Goal: Browse casually: Explore the website without a specific task or goal

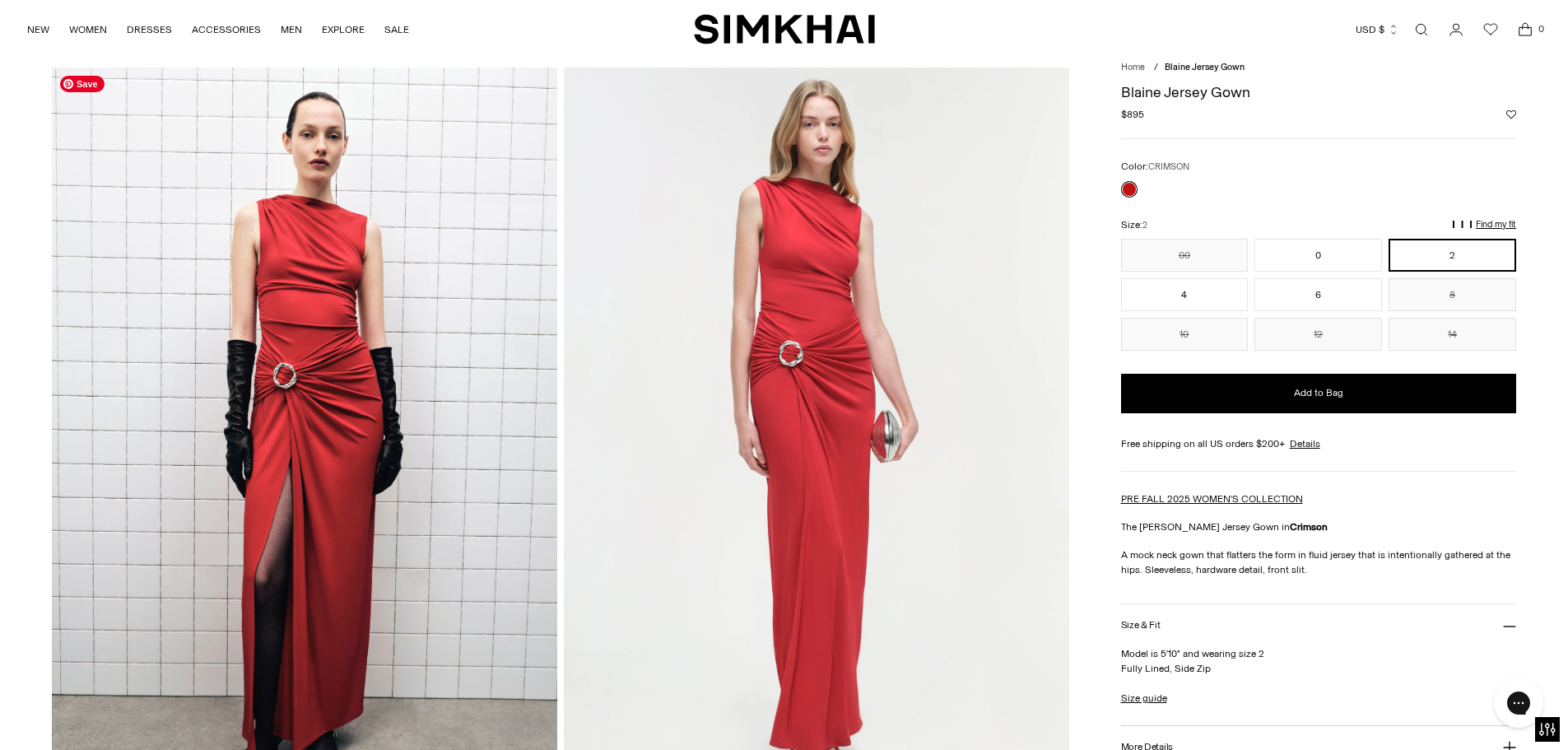
scroll to position [164, 0]
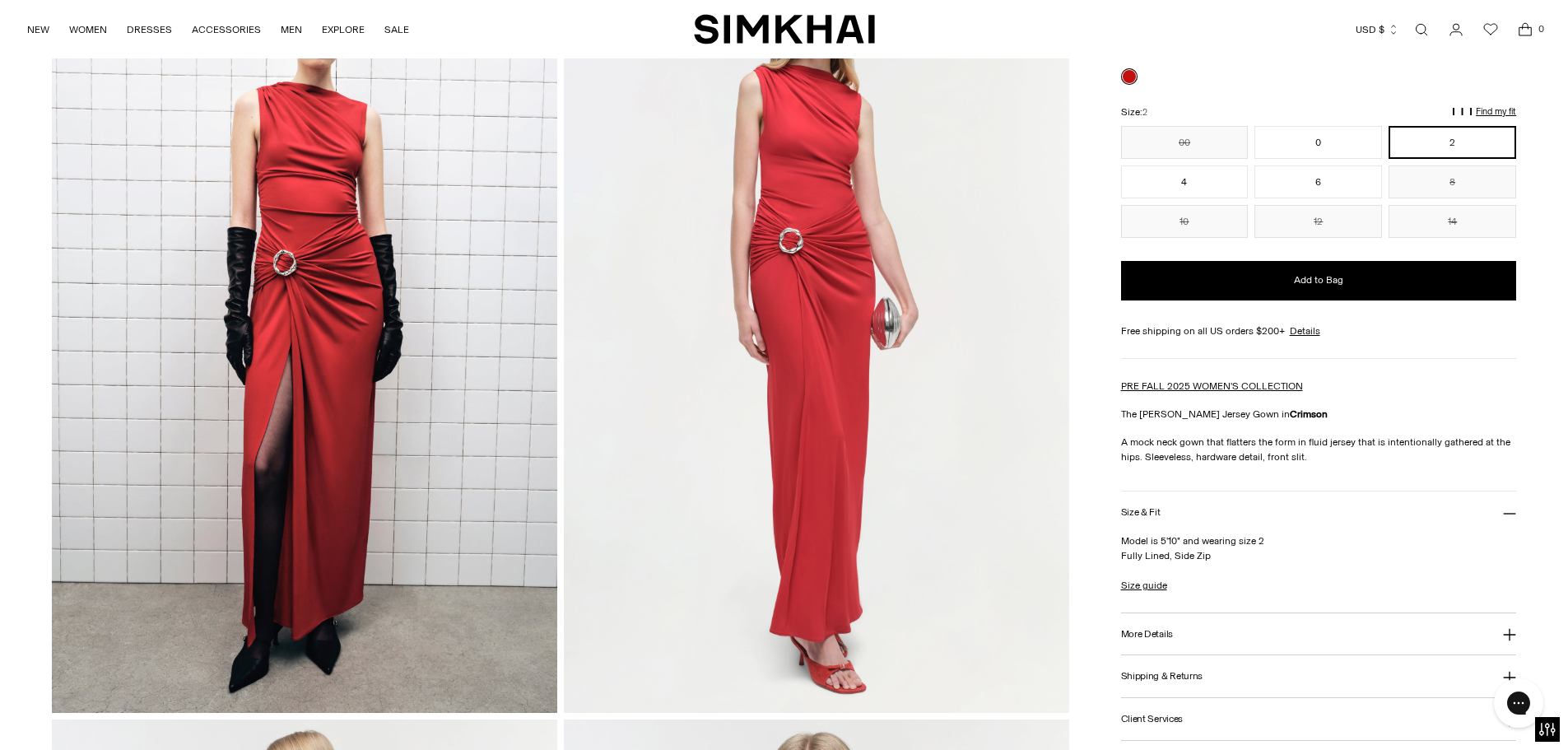
click at [771, 288] on img at bounding box center [816, 334] width 506 height 758
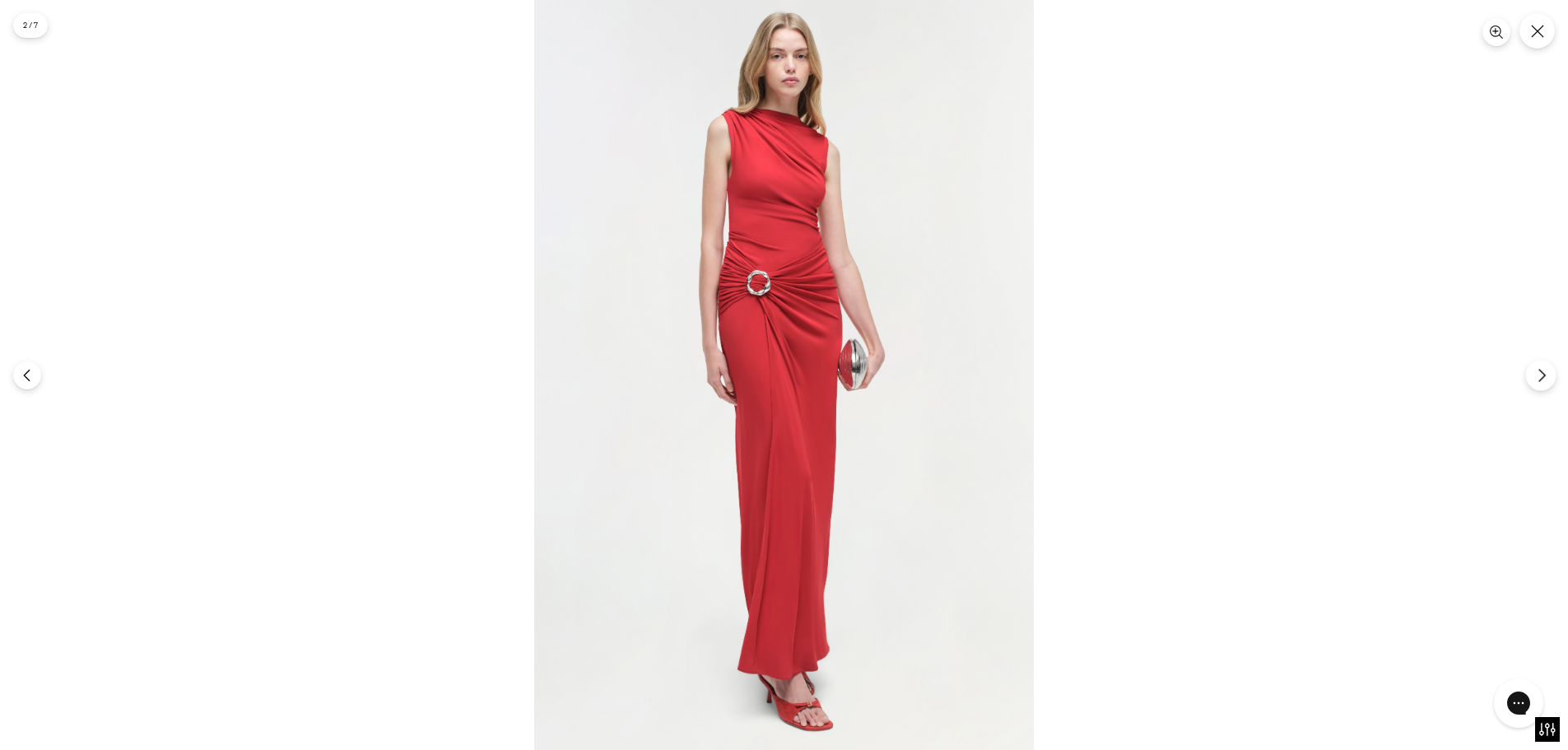
click at [1554, 377] on button "Next" at bounding box center [1540, 375] width 30 height 30
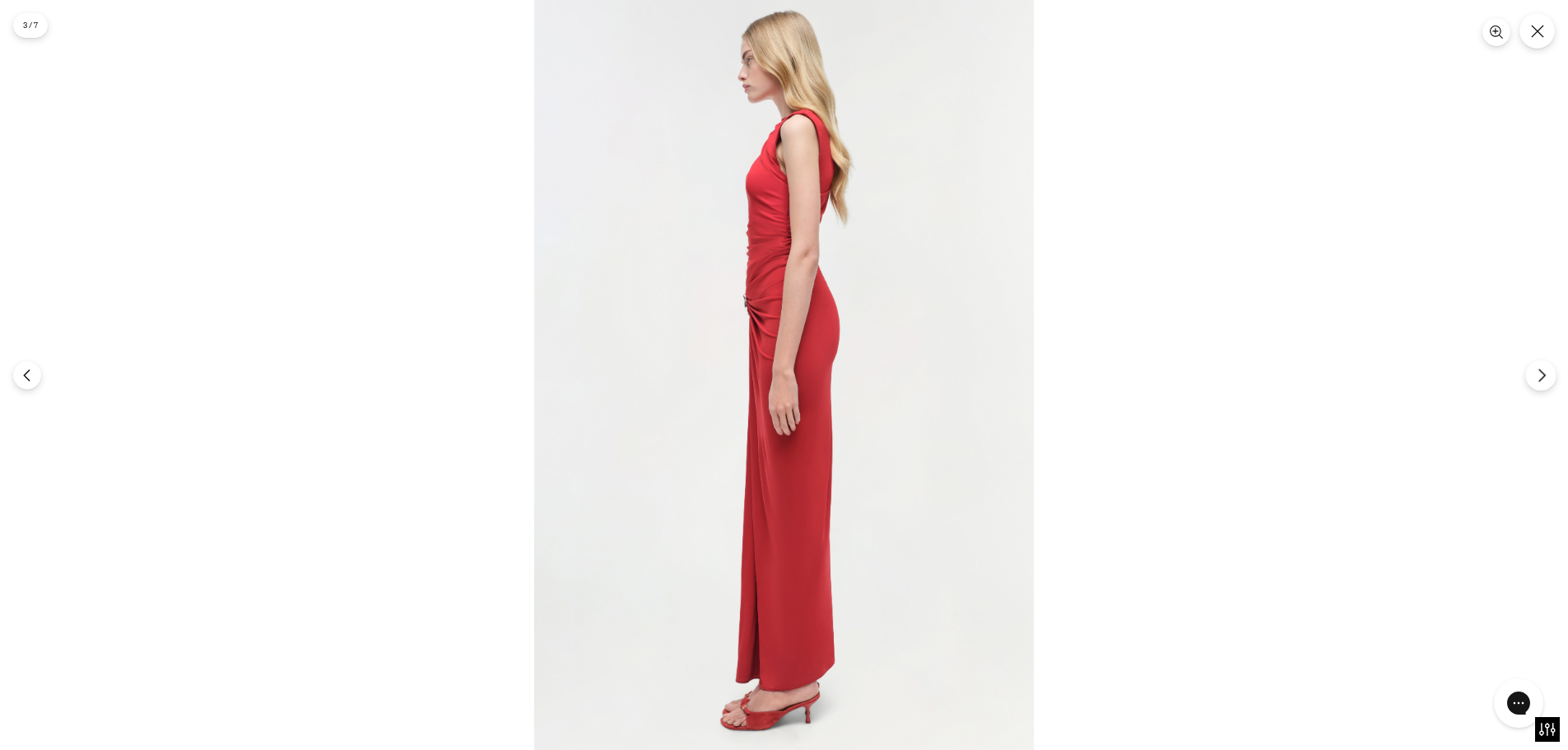
click at [1545, 375] on icon "Next" at bounding box center [1542, 375] width 15 height 15
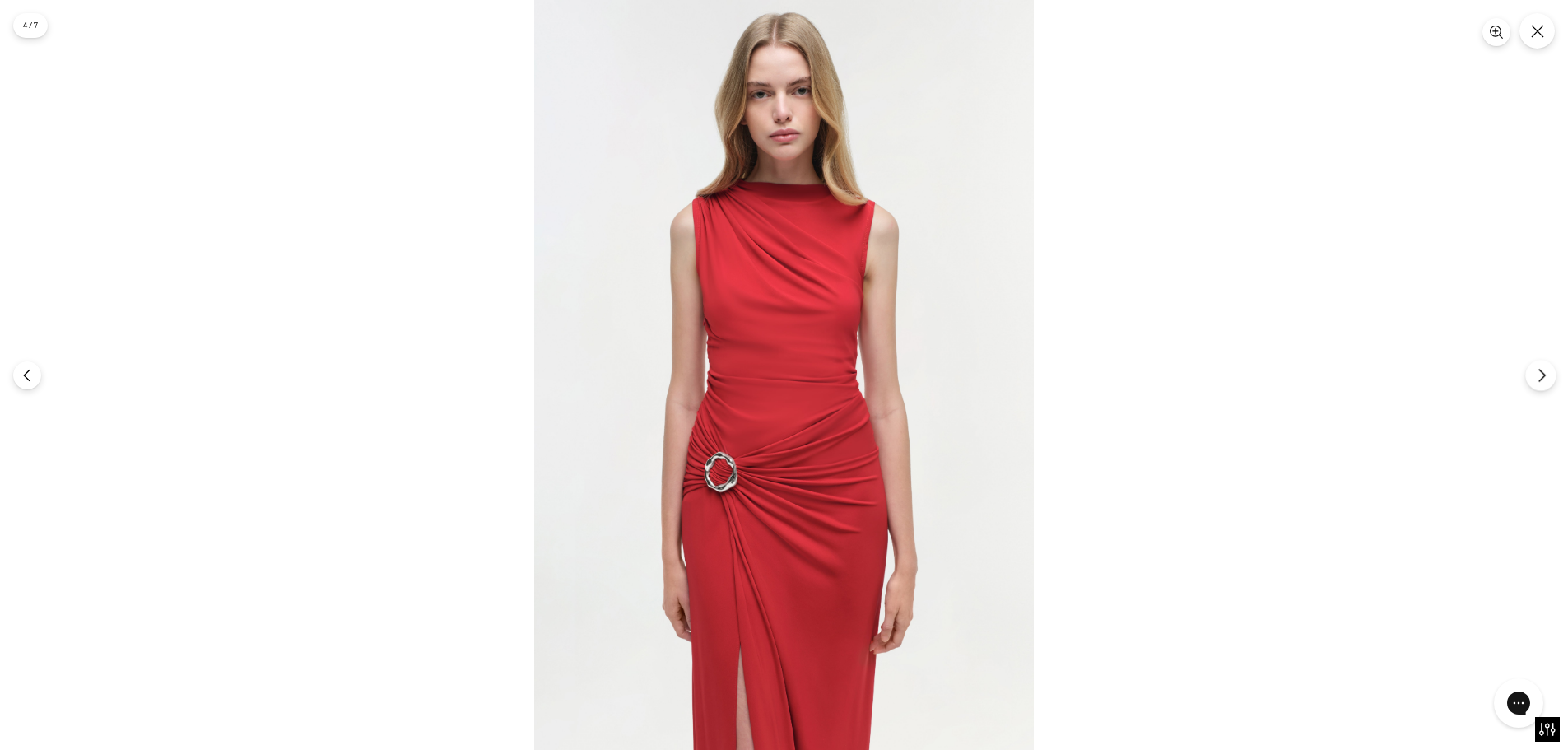
click at [1542, 375] on icon "Next" at bounding box center [1542, 375] width 15 height 15
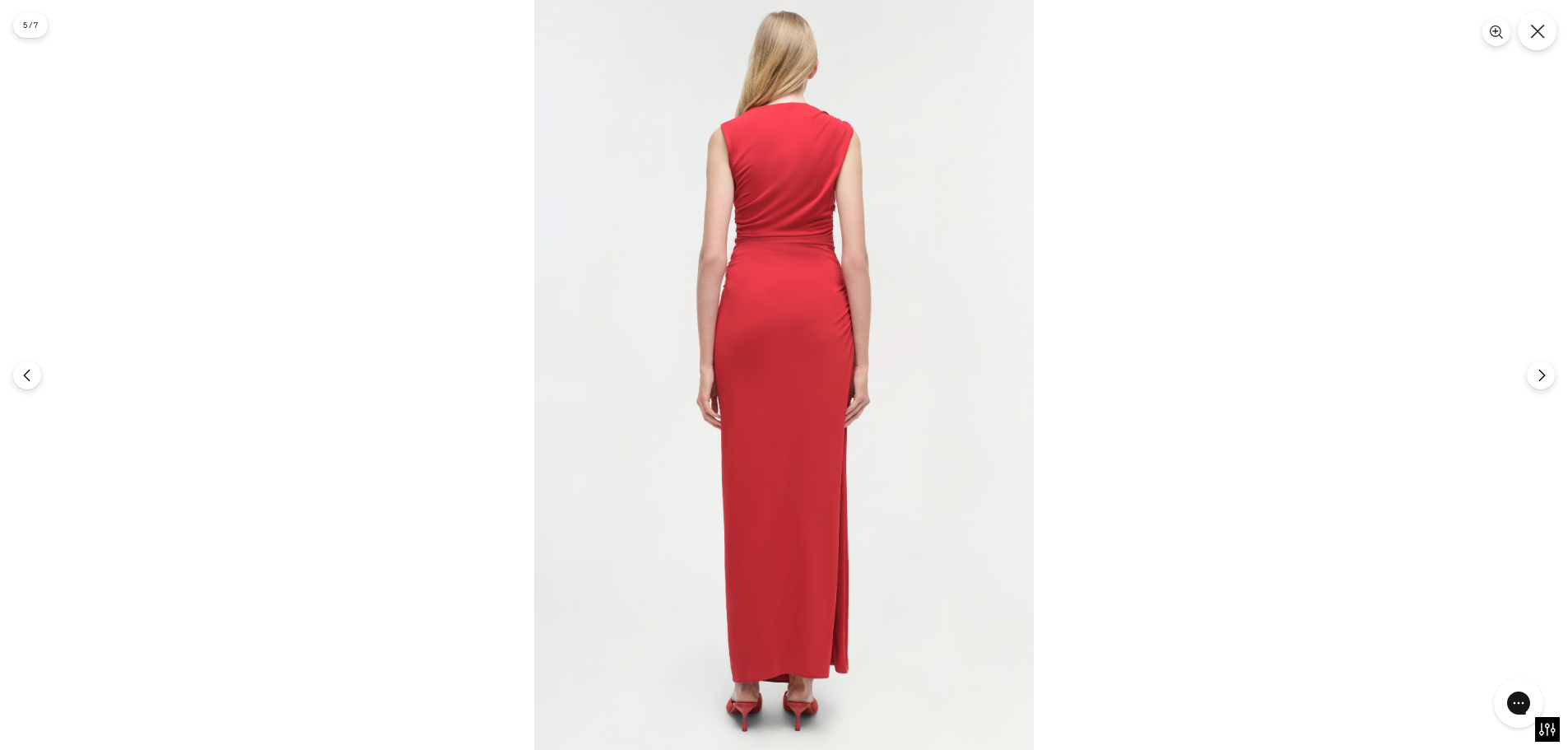
click at [1522, 27] on button "Close" at bounding box center [1536, 30] width 38 height 38
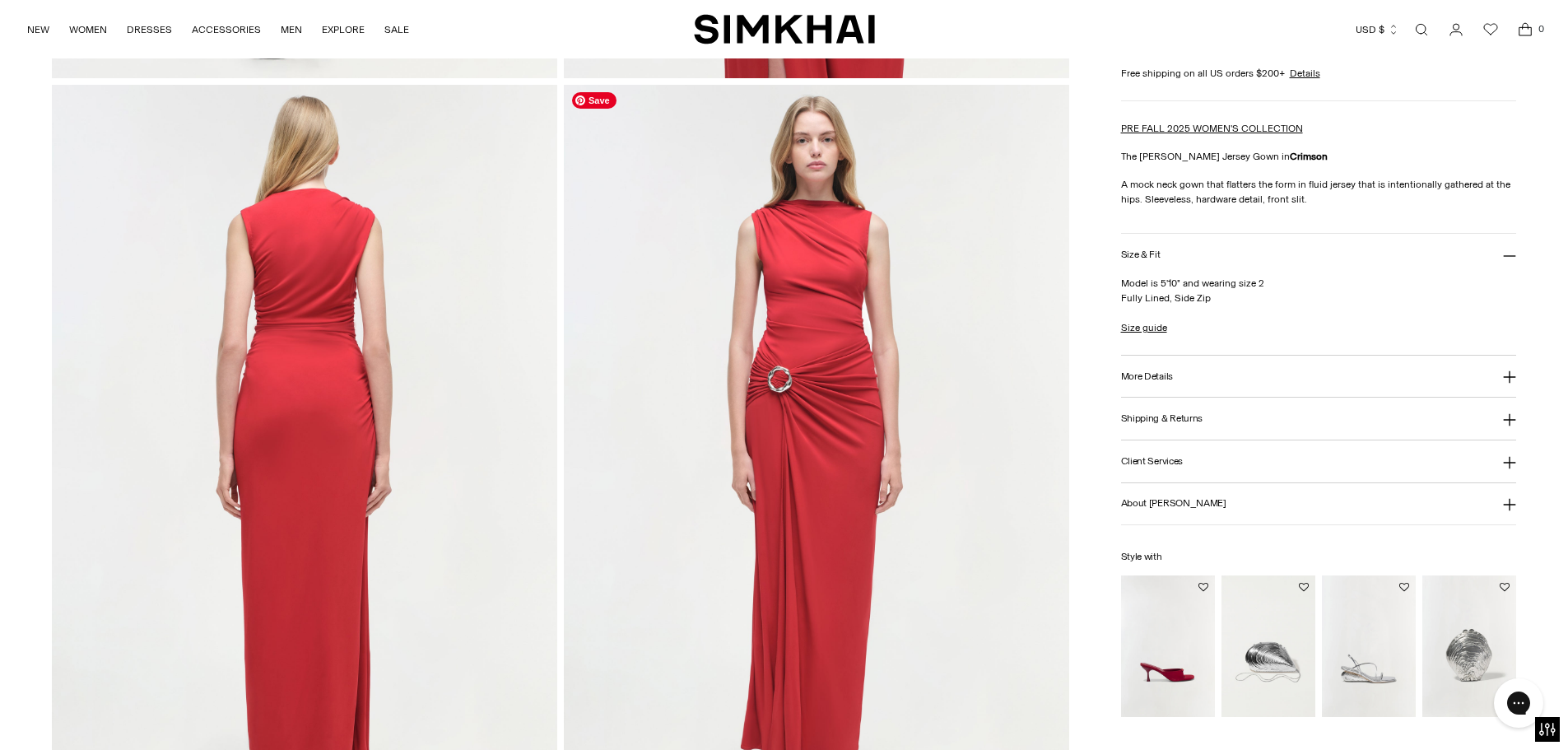
scroll to position [1646, 0]
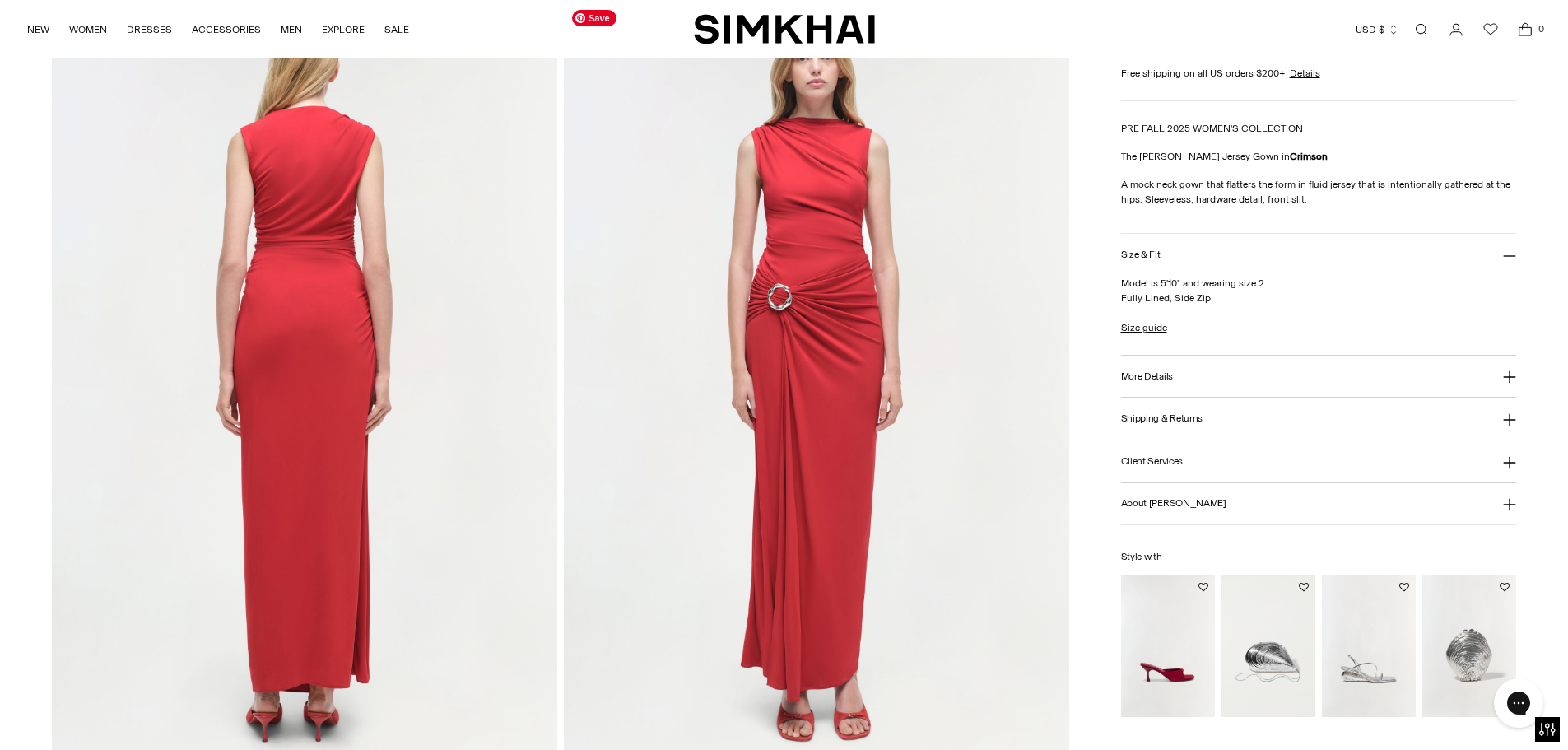
click at [802, 368] on img at bounding box center [816, 382] width 506 height 758
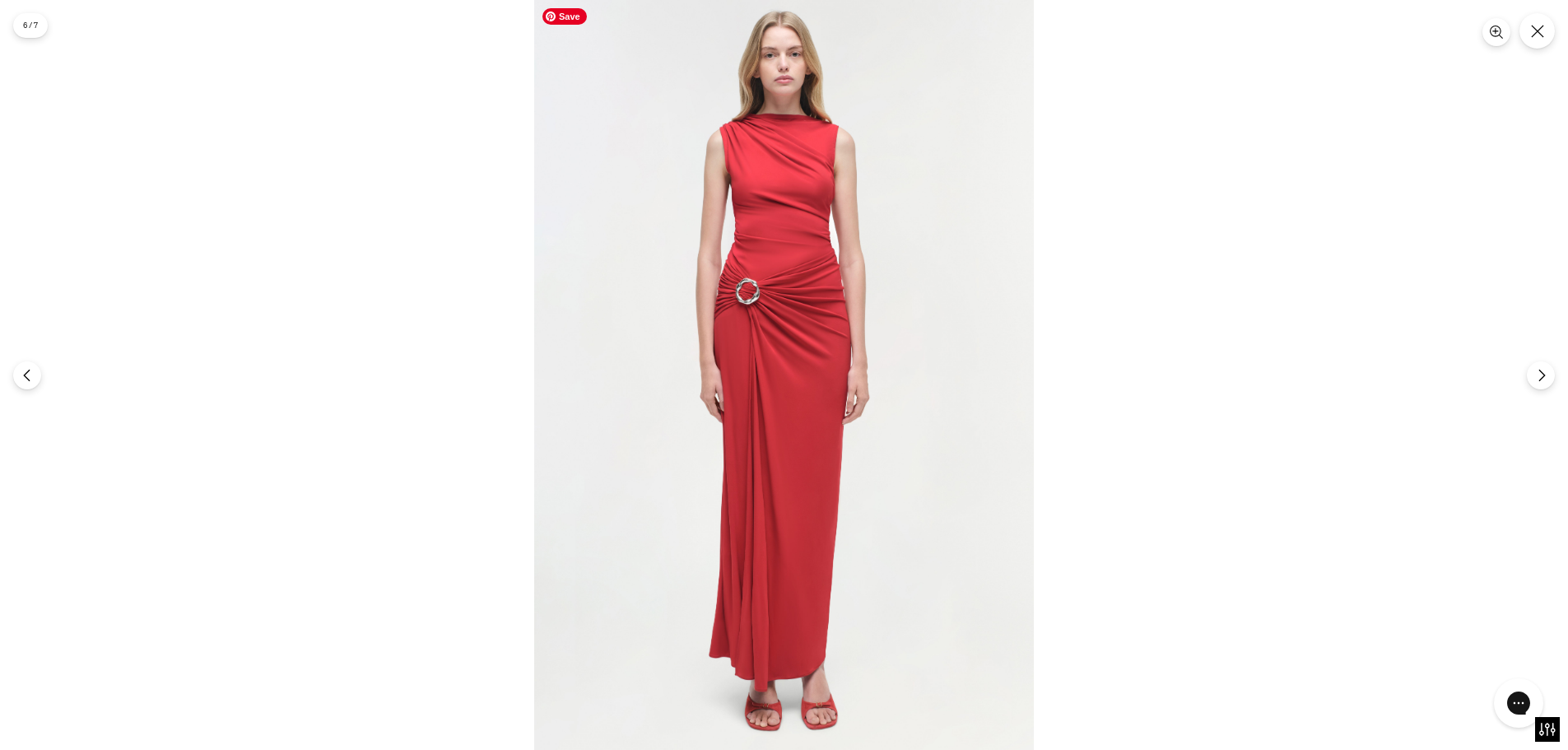
click at [799, 127] on img at bounding box center [784, 375] width 499 height 750
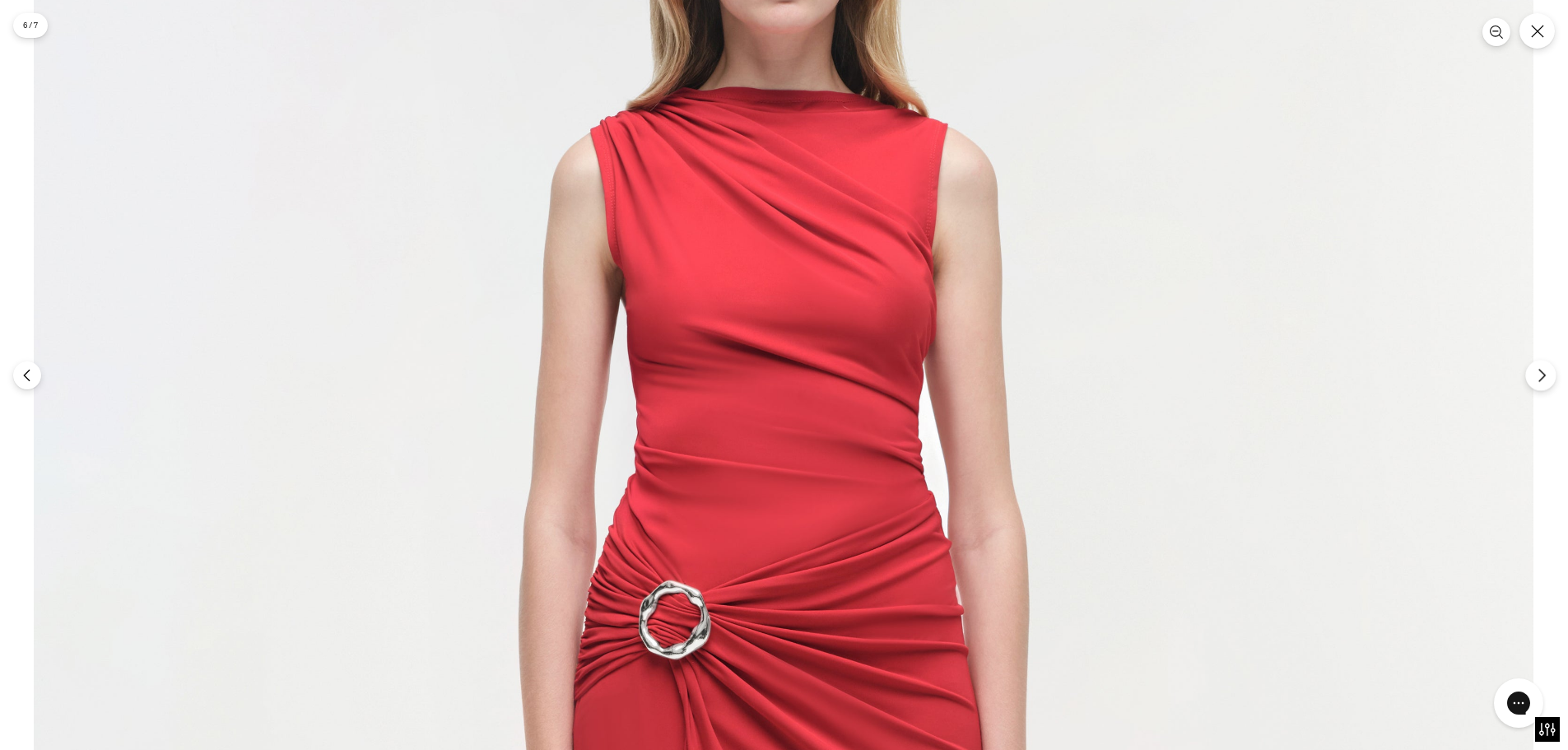
click at [1538, 375] on icon "Next" at bounding box center [1542, 375] width 15 height 15
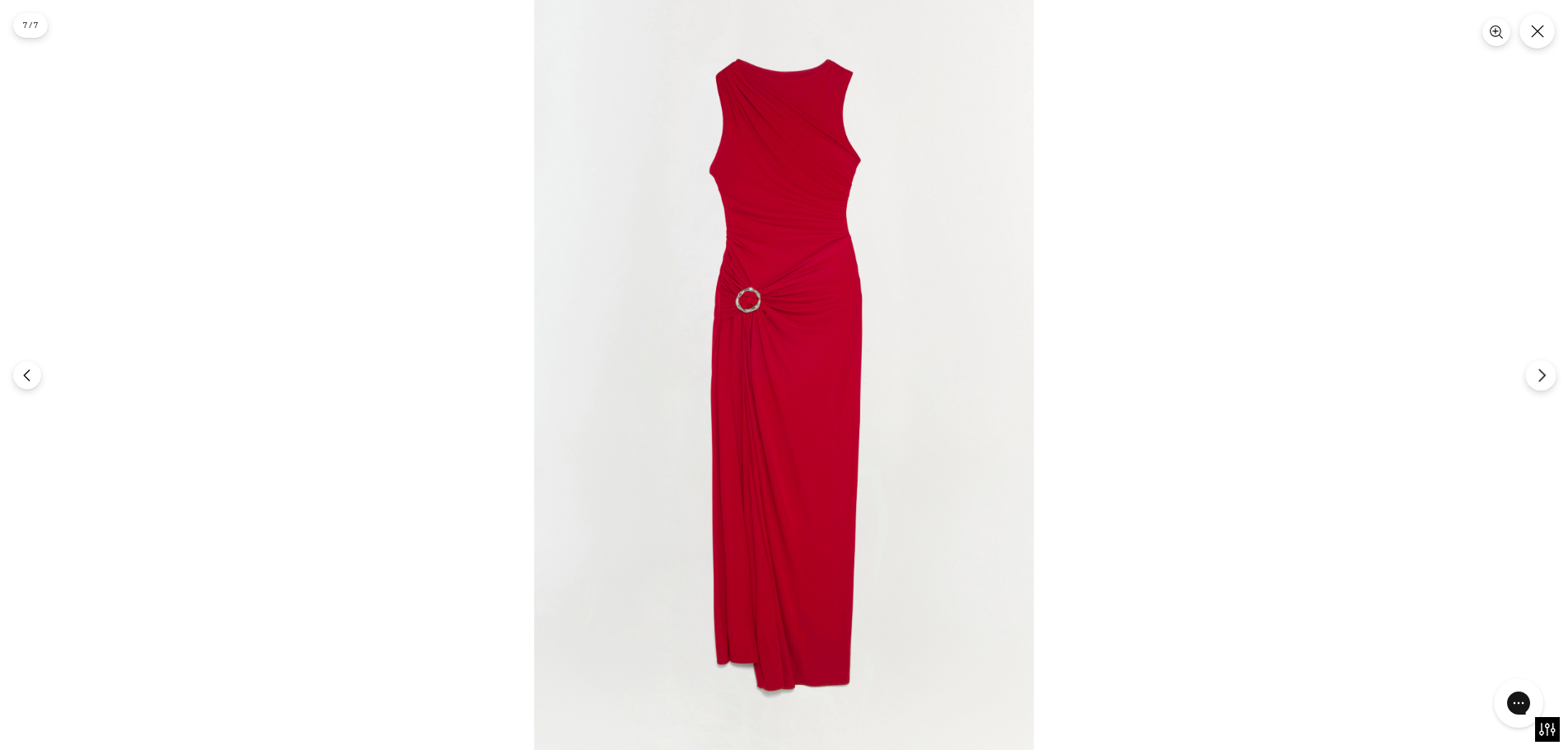
click at [1538, 375] on icon "Next" at bounding box center [1542, 375] width 15 height 15
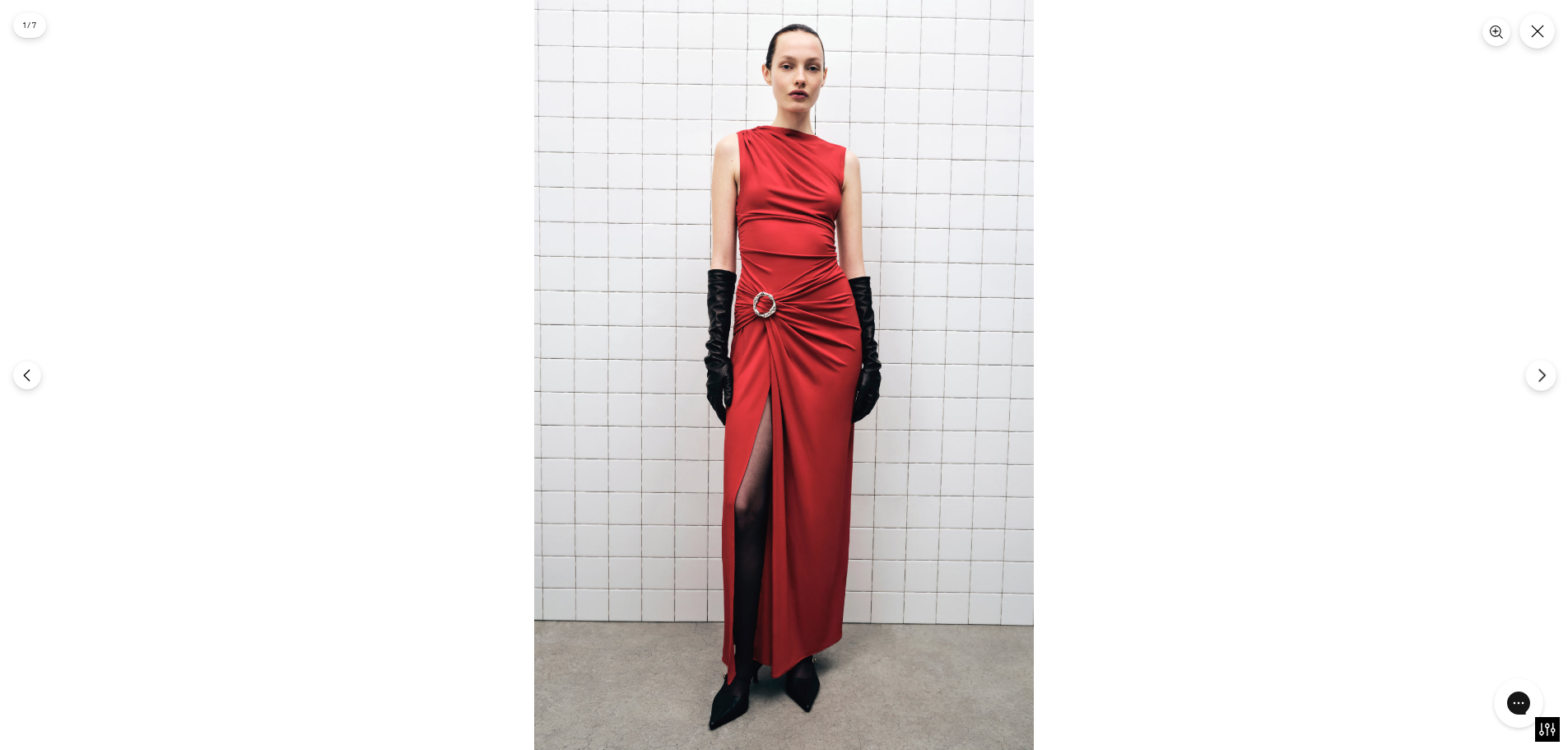
click at [1538, 375] on icon "Next" at bounding box center [1542, 375] width 15 height 15
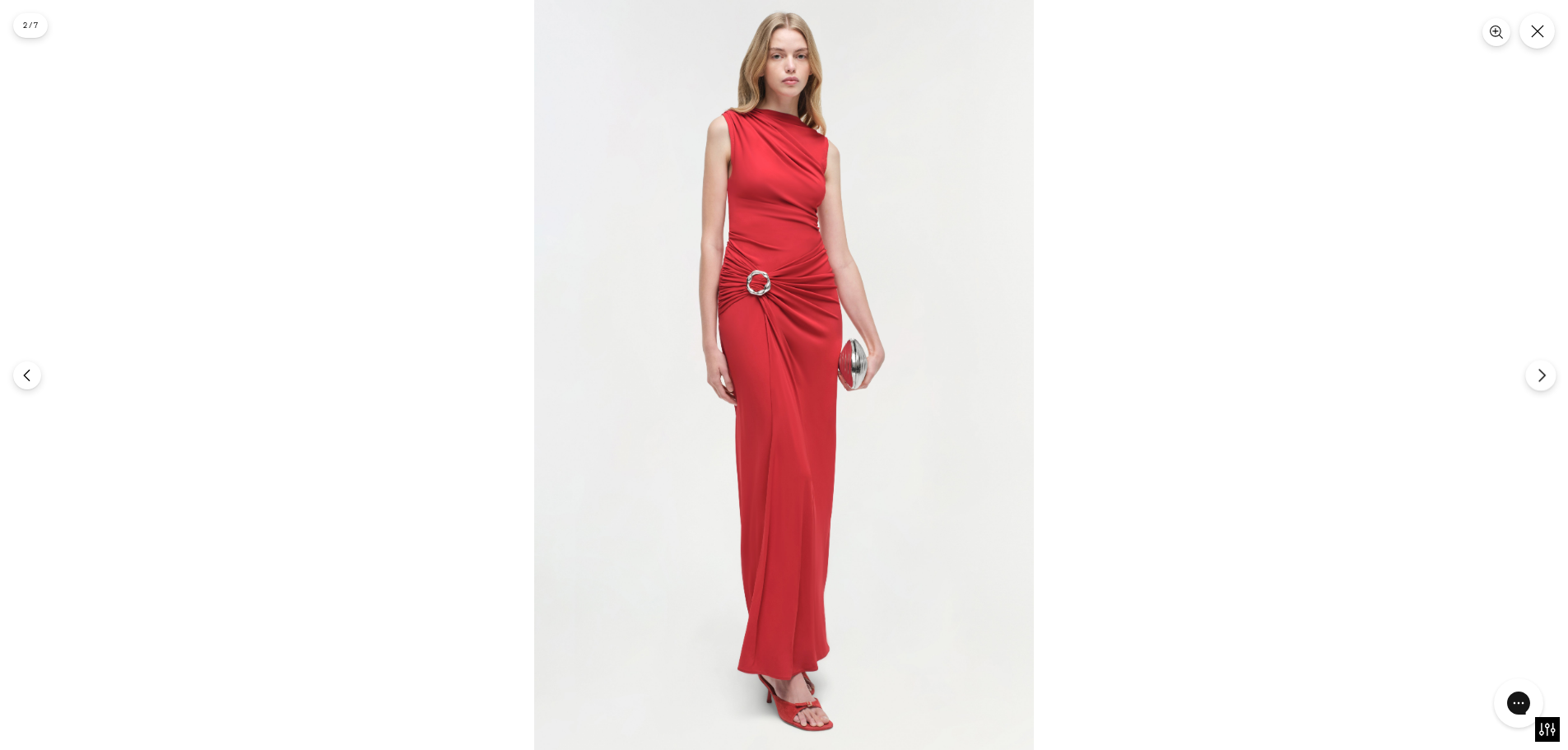
click at [1538, 375] on icon "Next" at bounding box center [1542, 375] width 15 height 15
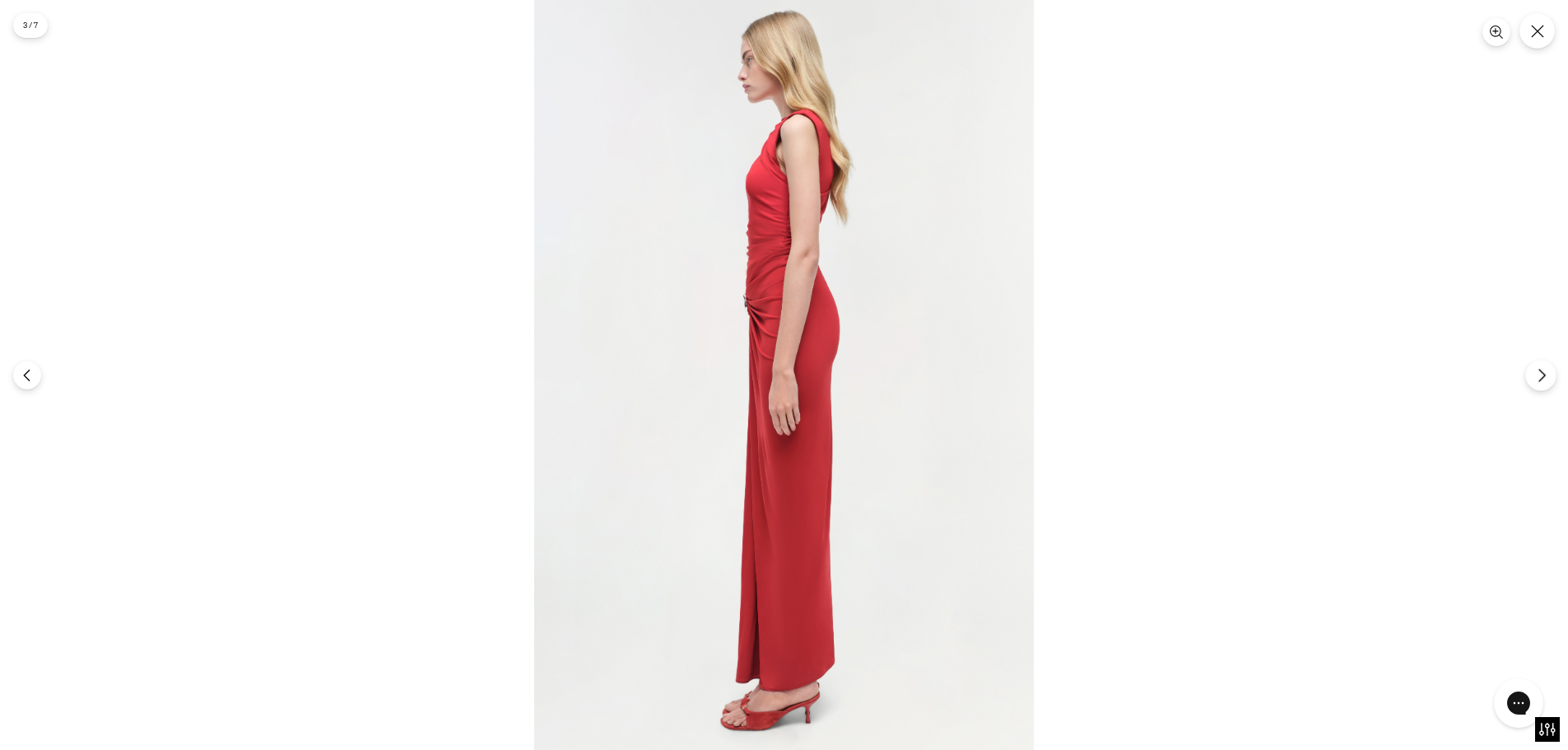
click at [1538, 375] on icon "Next" at bounding box center [1542, 375] width 15 height 15
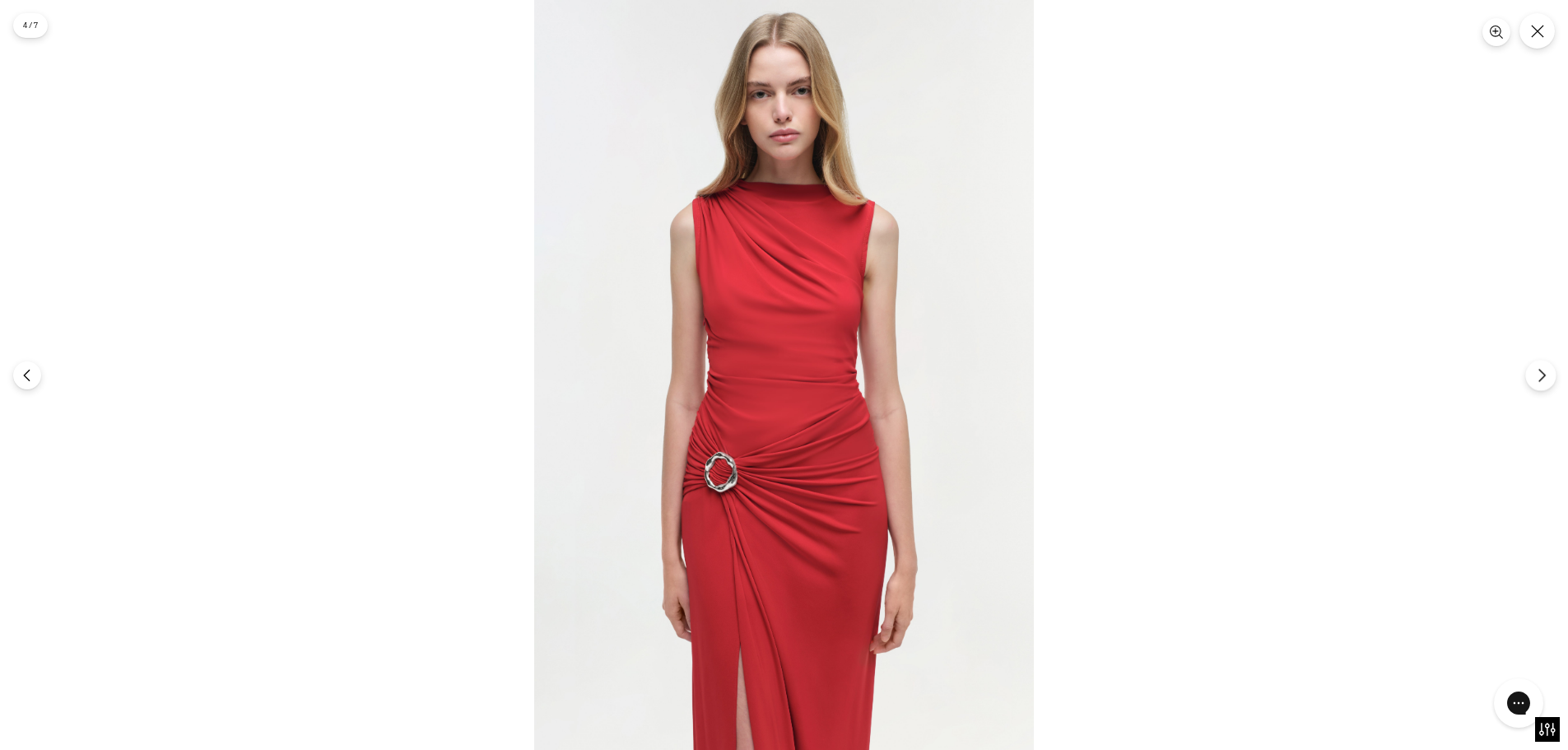
click at [1538, 375] on icon "Next" at bounding box center [1542, 375] width 15 height 15
